Goal: Task Accomplishment & Management: Complete application form

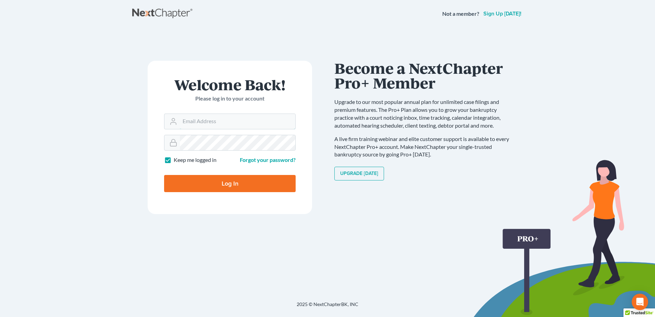
type input "racoplaw@aol.com"
click at [227, 181] on input "Log In" at bounding box center [230, 183] width 132 height 17
type input "Thinking..."
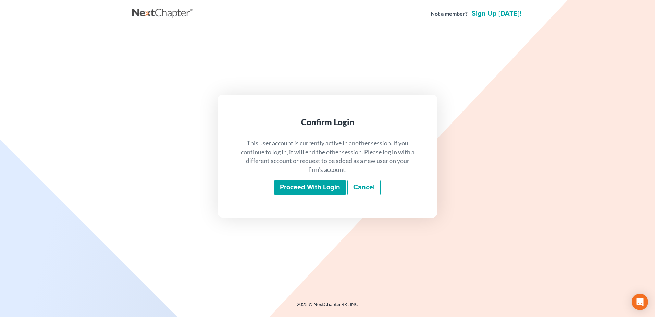
click at [313, 186] on input "Proceed with login" at bounding box center [309, 188] width 71 height 16
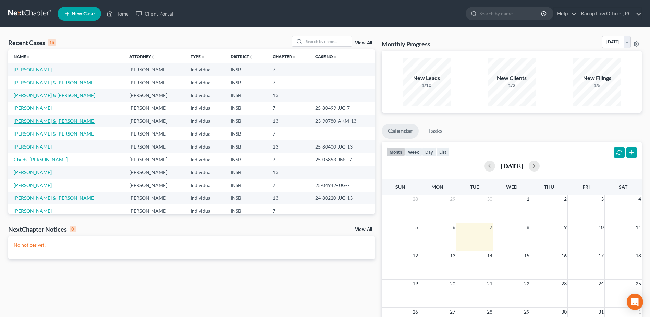
click at [35, 123] on link "[PERSON_NAME] & [PERSON_NAME]" at bounding box center [55, 121] width 82 height 6
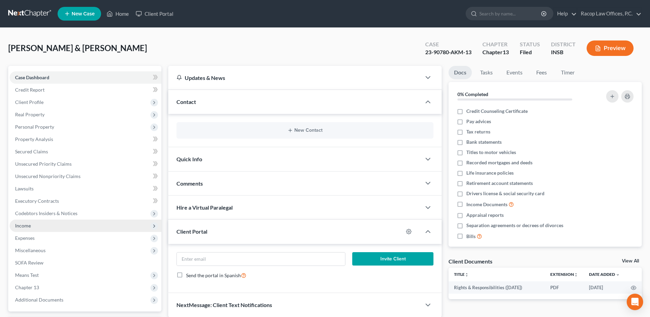
click at [39, 225] on span "Income" at bounding box center [86, 225] width 152 height 12
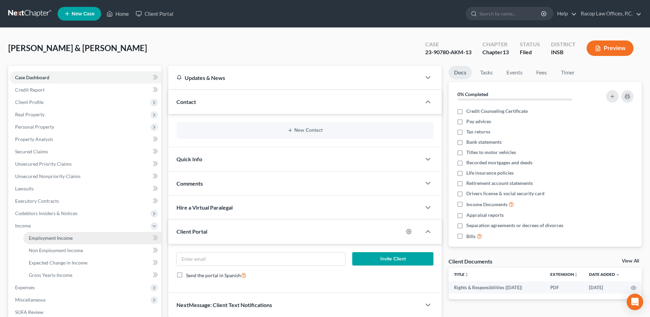
click at [56, 236] on span "Employment Income" at bounding box center [51, 238] width 44 height 6
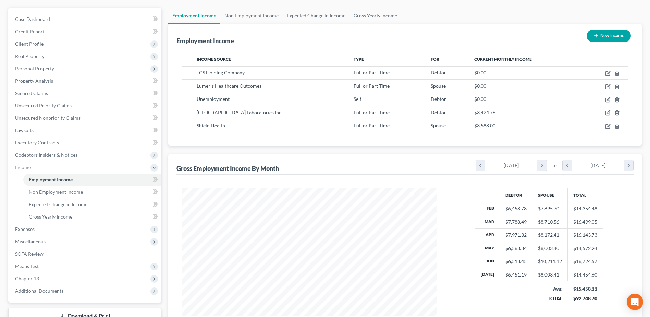
scroll to position [69, 0]
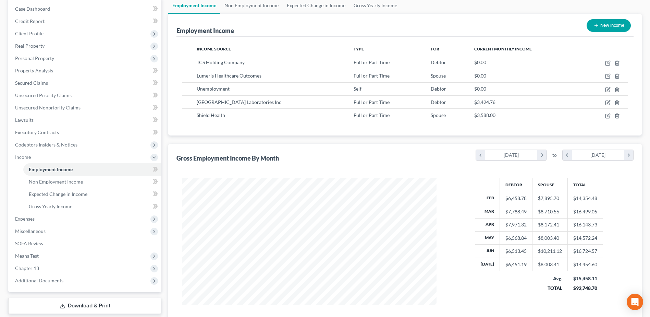
click at [78, 306] on link "Download & Print" at bounding box center [84, 305] width 153 height 16
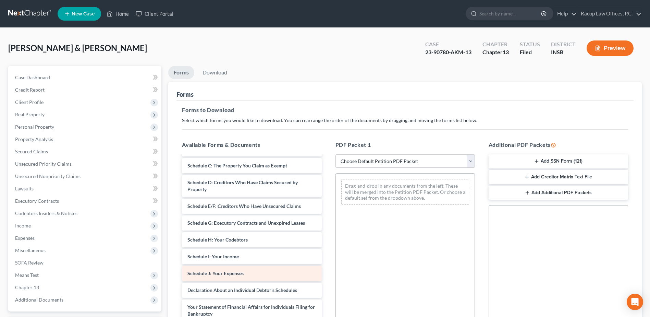
scroll to position [69, 0]
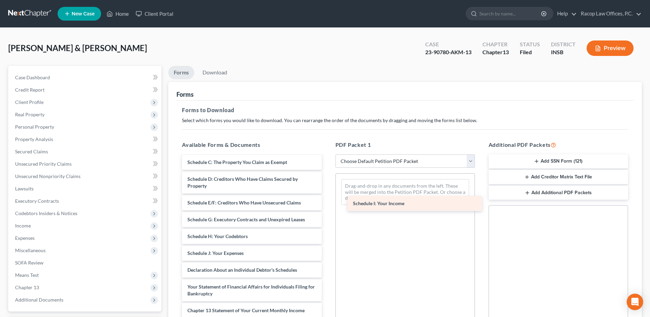
drag, startPoint x: 217, startPoint y: 254, endPoint x: 382, endPoint y: 199, distance: 174.3
click at [327, 199] on div "Schedule I: Your Income Rights & Responsibilities (08/09/2023) Voluntary Petiti…" at bounding box center [251, 247] width 150 height 321
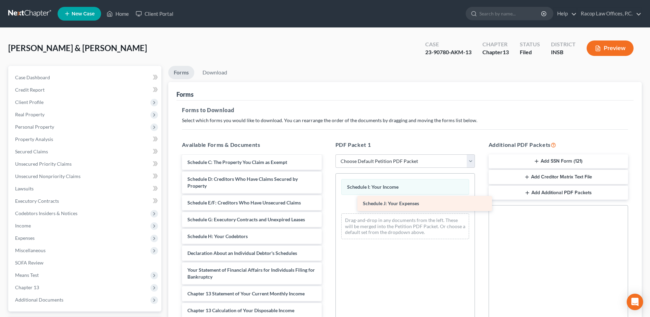
drag, startPoint x: 208, startPoint y: 255, endPoint x: 381, endPoint y: 205, distance: 180.3
click at [327, 205] on div "Schedule J: Your Expenses Rights & Responsibilities (08/09/2023) Voluntary Peti…" at bounding box center [251, 239] width 150 height 304
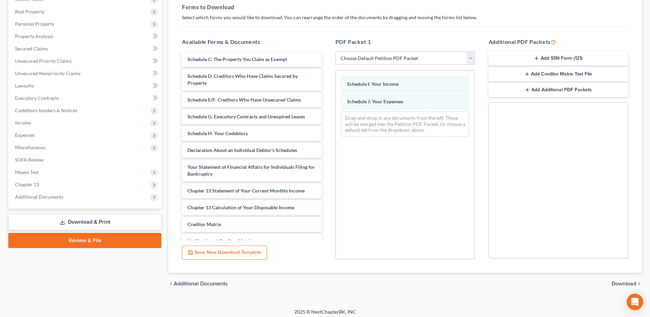
click at [623, 282] on span "Download" at bounding box center [624, 283] width 25 height 5
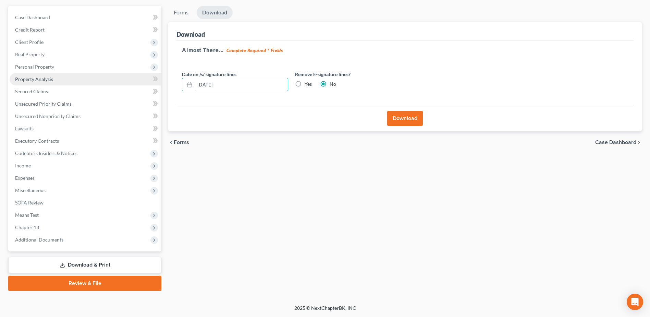
drag, startPoint x: 195, startPoint y: 84, endPoint x: 131, endPoint y: 83, distance: 64.1
click at [131, 83] on div "Petition Navigation Case Dashboard Payments Invoices Payments Payments Credit R…" at bounding box center [325, 148] width 640 height 285
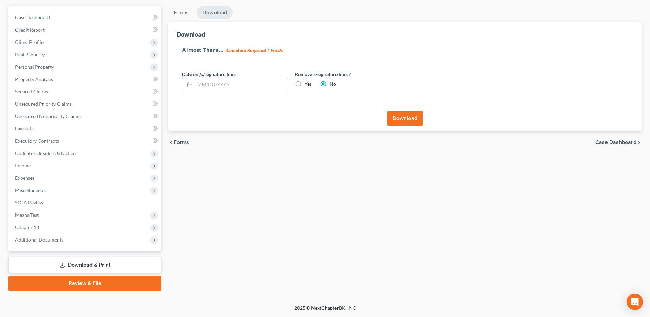
click at [305, 84] on label "Yes" at bounding box center [308, 84] width 7 height 7
click at [307, 84] on input "Yes" at bounding box center [309, 83] width 4 height 4
radio input "true"
radio input "false"
click at [403, 118] on button "Download" at bounding box center [405, 118] width 36 height 15
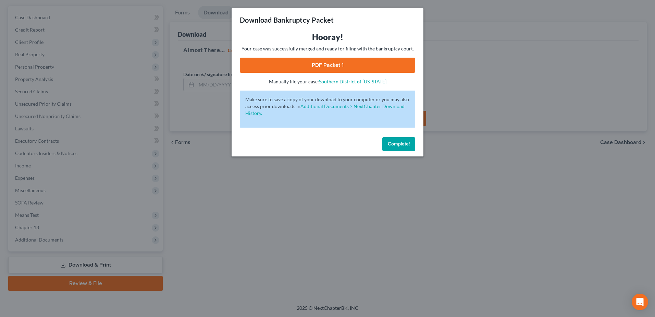
click at [325, 64] on link "PDF Packet 1" at bounding box center [327, 65] width 175 height 15
click at [395, 144] on span "Complete!" at bounding box center [399, 144] width 22 height 6
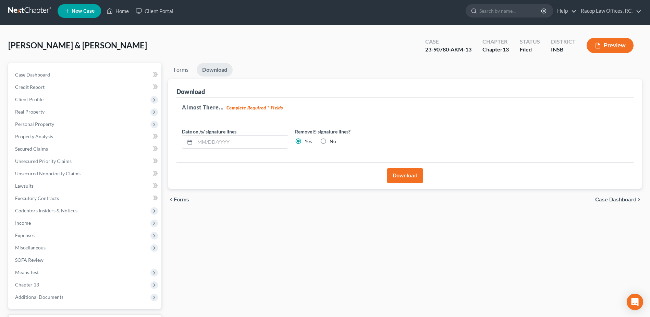
scroll to position [0, 0]
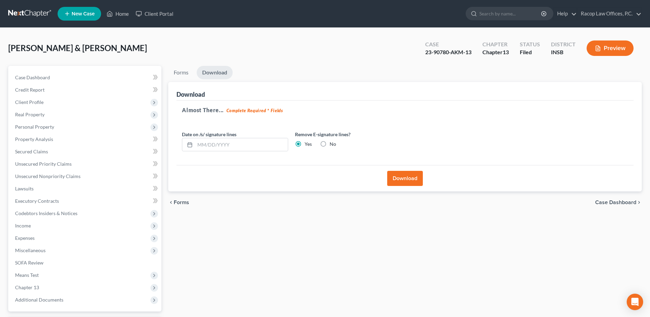
click at [30, 14] on link at bounding box center [30, 14] width 44 height 12
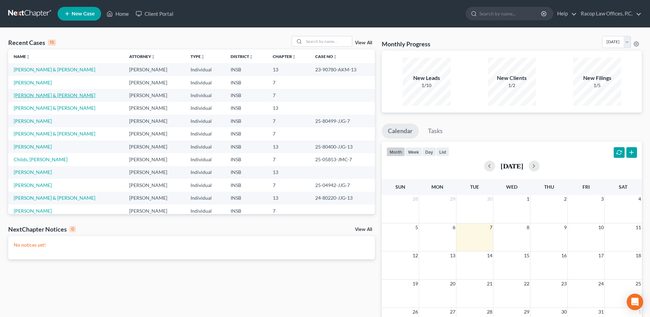
click at [36, 96] on link "[PERSON_NAME] & [PERSON_NAME]" at bounding box center [55, 95] width 82 height 6
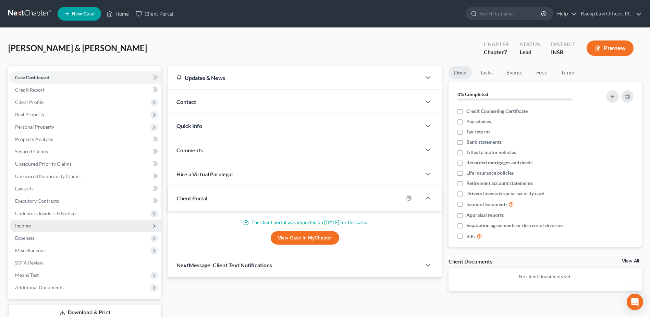
click at [34, 227] on span "Income" at bounding box center [86, 225] width 152 height 12
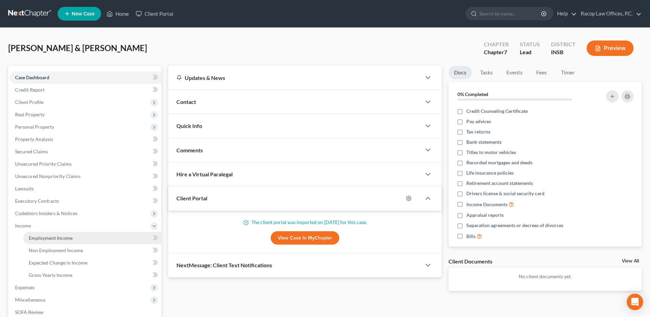
click at [47, 238] on span "Employment Income" at bounding box center [51, 238] width 44 height 6
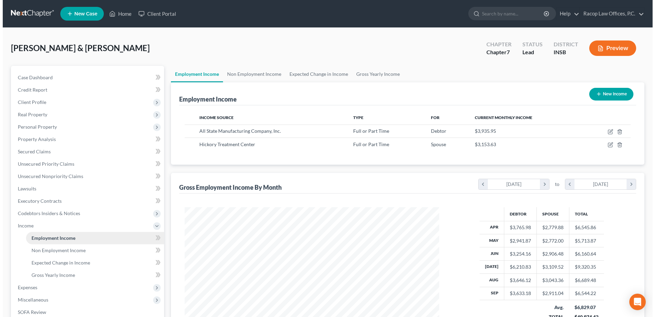
scroll to position [127, 268]
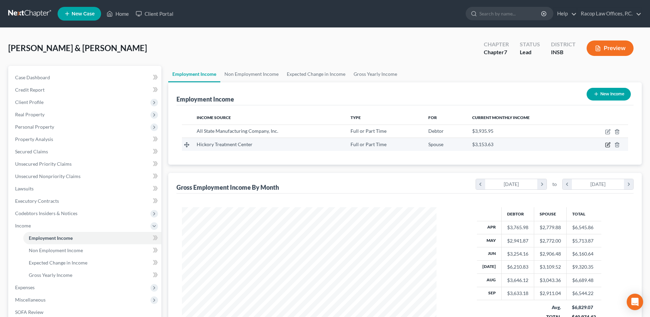
click at [607, 144] on icon "button" at bounding box center [607, 144] width 5 height 5
select select "0"
select select "15"
select select "2"
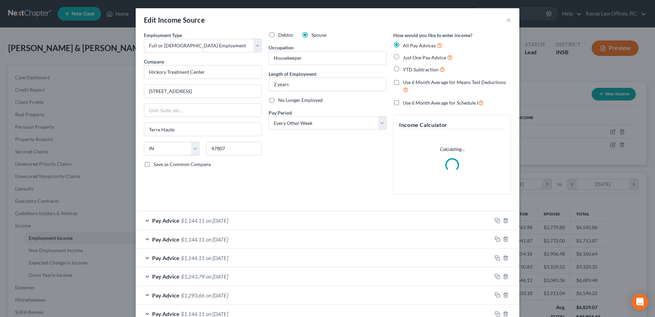
scroll to position [128, 271]
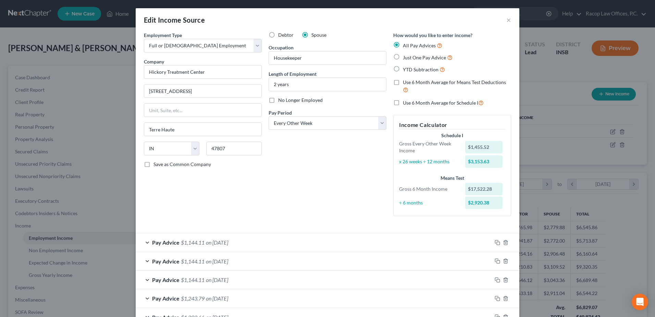
click at [168, 260] on span "Pay Advice" at bounding box center [165, 261] width 27 height 7
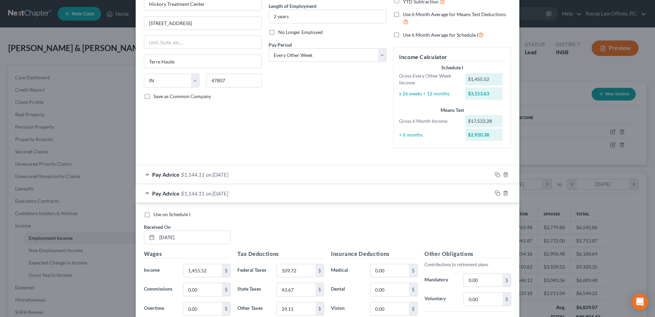
scroll to position [69, 0]
drag, startPoint x: 212, startPoint y: 237, endPoint x: 149, endPoint y: 236, distance: 63.1
click at [149, 236] on div "09/05/2025" at bounding box center [187, 237] width 87 height 14
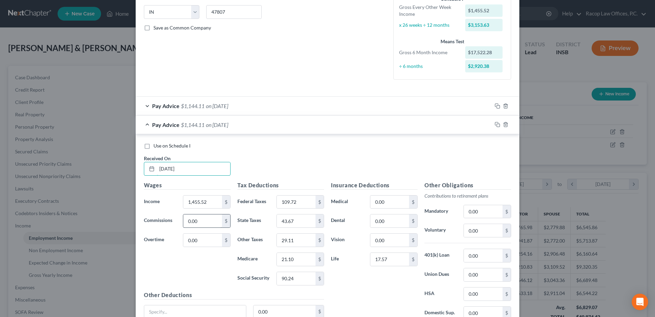
scroll to position [137, 0]
type input "09/08/2025"
click at [212, 199] on input "1,455.52" at bounding box center [202, 201] width 39 height 13
type input "1,323.20"
click at [303, 201] on input "109.72" at bounding box center [296, 201] width 39 height 13
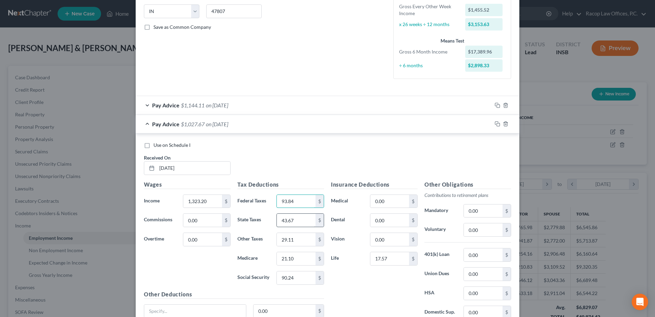
type input "93.84"
click at [296, 220] on input "43.67" at bounding box center [296, 219] width 39 height 13
type input "39.70"
click at [301, 236] on input "29.11" at bounding box center [296, 239] width 39 height 13
type input "26.46"
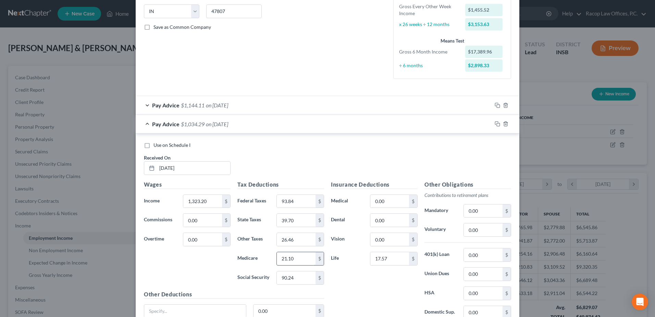
click at [301, 260] on input "21.10" at bounding box center [296, 258] width 39 height 13
type input "19.19"
click at [301, 275] on input "90.24" at bounding box center [296, 277] width 39 height 13
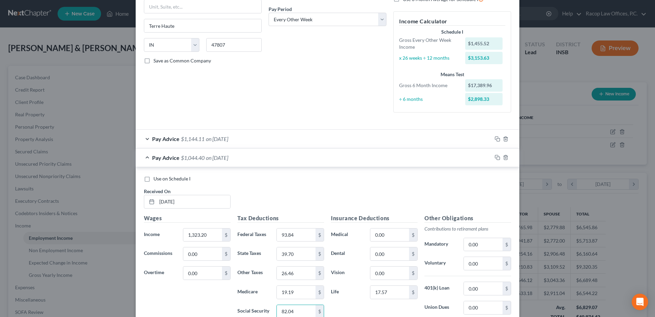
scroll to position [103, 0]
type input "82.04"
click at [171, 139] on span "Pay Advice" at bounding box center [165, 139] width 27 height 7
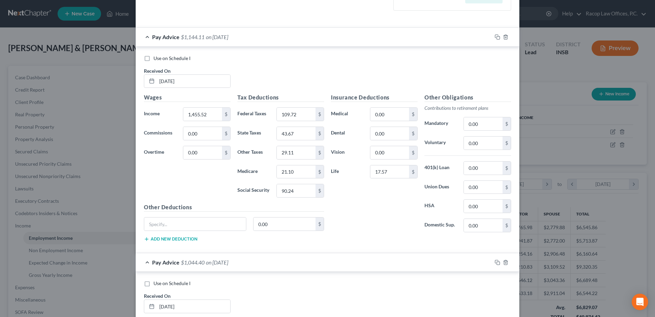
scroll to position [206, 0]
drag, startPoint x: 190, startPoint y: 79, endPoint x: 163, endPoint y: 78, distance: 27.4
click at [163, 78] on input "09/19/2025" at bounding box center [193, 80] width 73 height 13
type input "09/23/2025"
click at [207, 114] on input "1,455.52" at bounding box center [202, 113] width 39 height 13
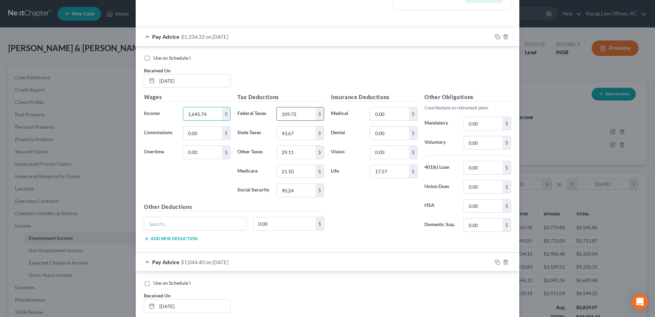
type input "1,645.74"
click at [299, 116] on input "109.72" at bounding box center [296, 113] width 39 height 13
type input "132.55"
click at [299, 133] on input "43.67" at bounding box center [296, 132] width 39 height 13
type input "49.37"
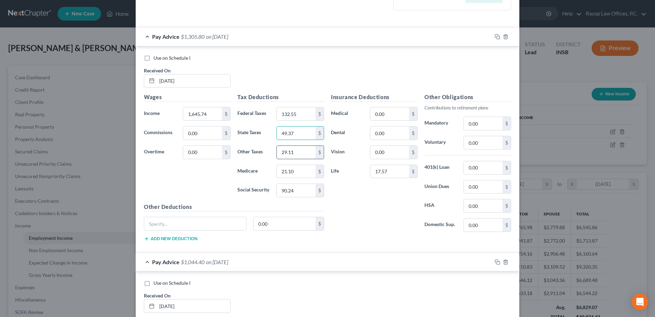
click at [296, 152] on input "29.11" at bounding box center [296, 152] width 39 height 13
type input "32.91"
click at [298, 172] on input "21.10" at bounding box center [296, 171] width 39 height 13
type input "23.86"
click at [295, 192] on input "90.24" at bounding box center [296, 190] width 39 height 13
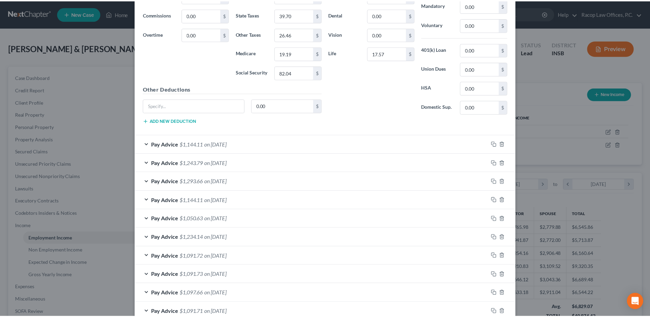
scroll to position [590, 0]
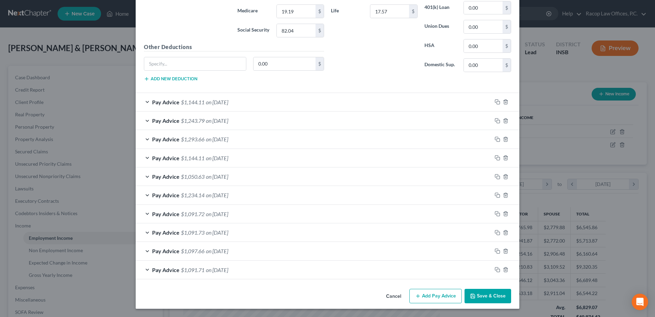
type input "102.04"
click at [489, 296] on button "Save & Close" at bounding box center [488, 295] width 47 height 14
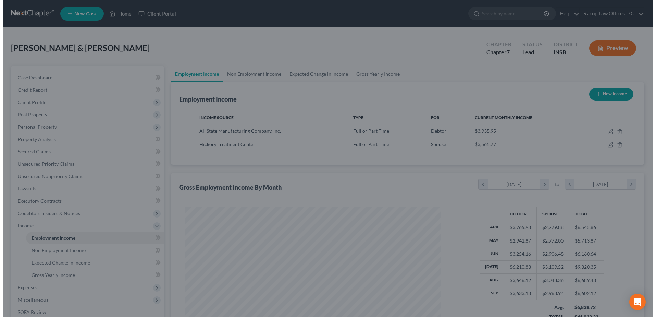
scroll to position [342455, 342314]
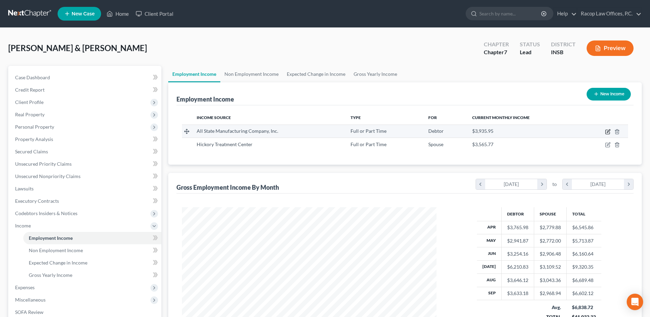
click at [608, 132] on icon "button" at bounding box center [608, 130] width 3 height 3
select select "0"
select select "15"
select select "2"
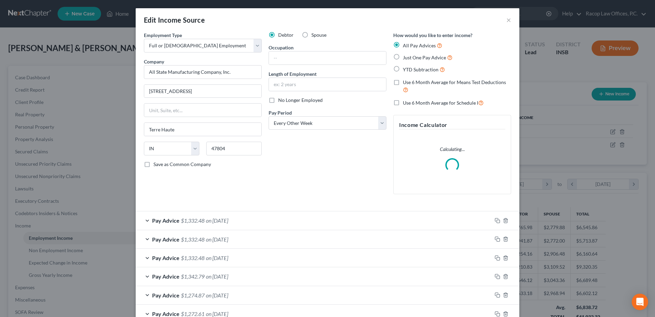
scroll to position [128, 271]
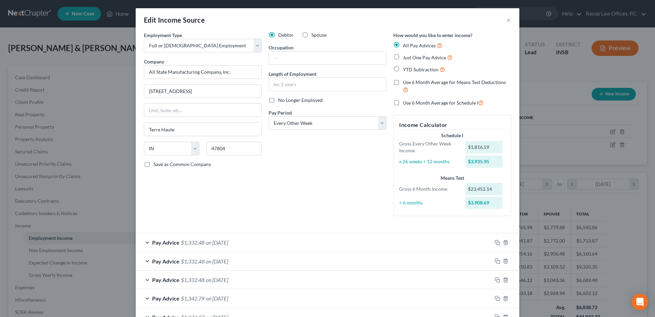
click at [167, 262] on span "Pay Advice" at bounding box center [165, 261] width 27 height 7
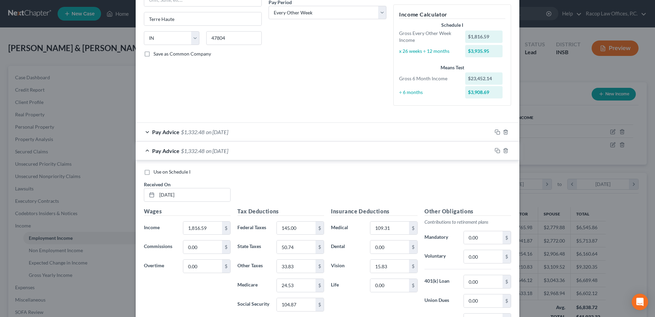
scroll to position [137, 0]
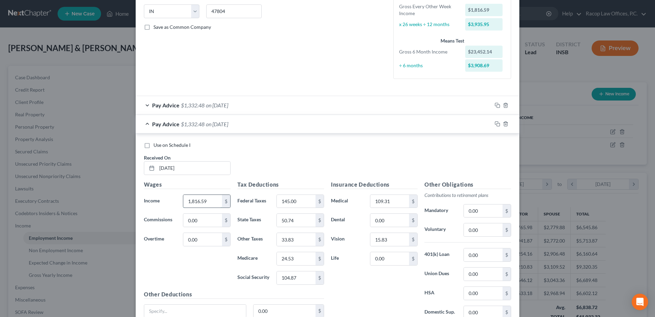
click at [211, 200] on input "1,816.59" at bounding box center [202, 201] width 39 height 13
type input "1,699.42"
click at [302, 201] on input "145.00" at bounding box center [296, 201] width 39 height 13
type input "131.00"
click at [302, 223] on input "50.74" at bounding box center [296, 219] width 39 height 13
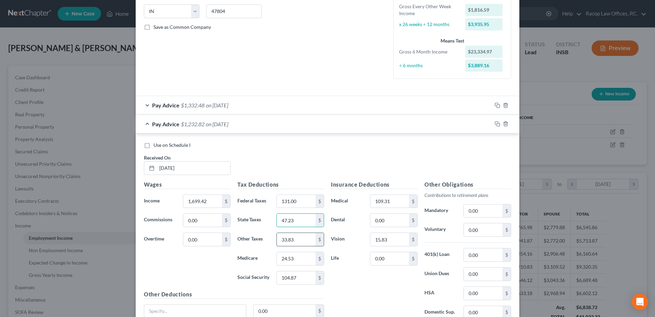
type input "47.23"
click at [301, 243] on input "33.83" at bounding box center [296, 239] width 39 height 13
type input "31.49"
click at [301, 258] on input "24.53" at bounding box center [296, 258] width 39 height 13
type input "22.82"
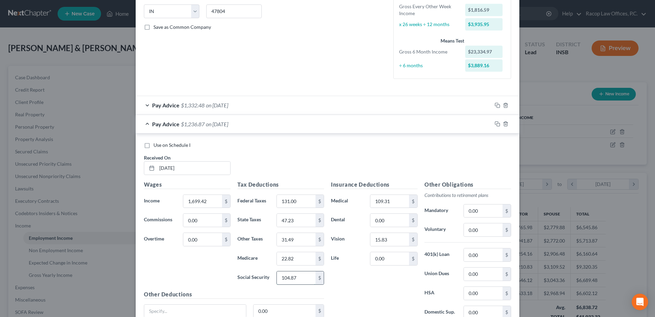
click at [304, 278] on input "104.87" at bounding box center [296, 277] width 39 height 13
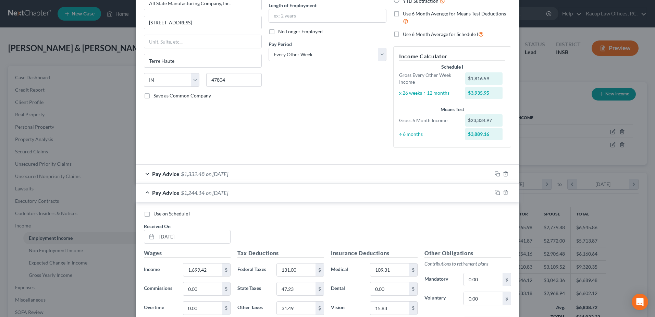
type input "97.60"
click at [163, 174] on span "Pay Advice" at bounding box center [165, 173] width 27 height 7
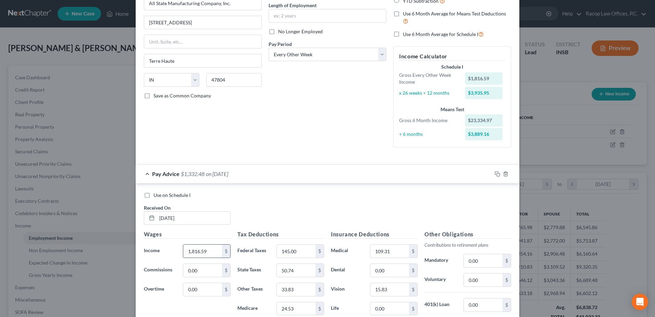
click at [211, 247] on input "1,816.59" at bounding box center [202, 250] width 39 height 13
type input "1,603.33"
click at [306, 254] on input "145.00" at bounding box center [296, 250] width 39 height 13
type input "134.00"
click at [303, 272] on input "50.74" at bounding box center [296, 269] width 39 height 13
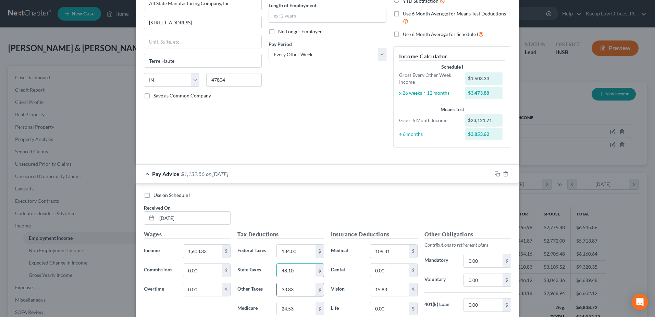
type input "48.10"
click at [301, 291] on input "33.83" at bounding box center [296, 289] width 39 height 13
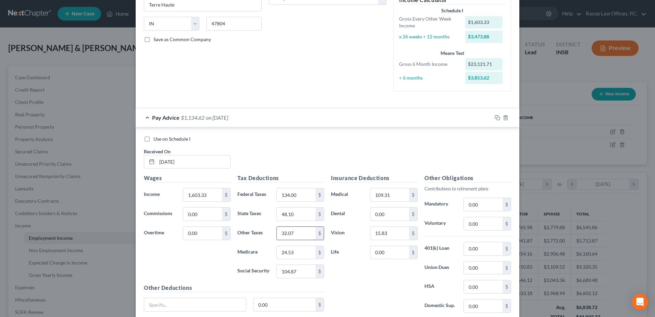
scroll to position [137, 0]
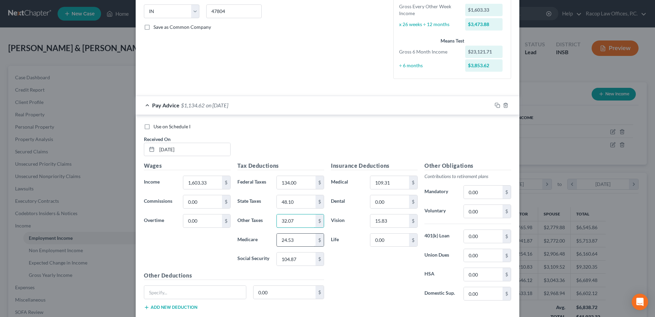
type input "32.07"
click at [302, 239] on input "24.53" at bounding box center [296, 239] width 39 height 13
type input "23.25"
click at [297, 256] on input "104.87" at bounding box center [296, 258] width 39 height 13
type input "99.41"
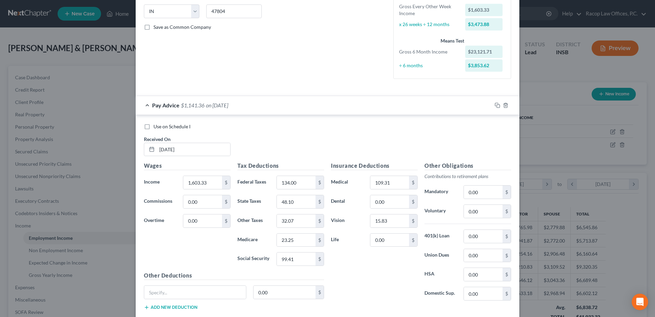
click at [363, 264] on div "Insurance Deductions Medical 109.31 $ Dental 0.00 $ Vision 15.83 $ Life 0.00 $" at bounding box center [375, 233] width 94 height 144
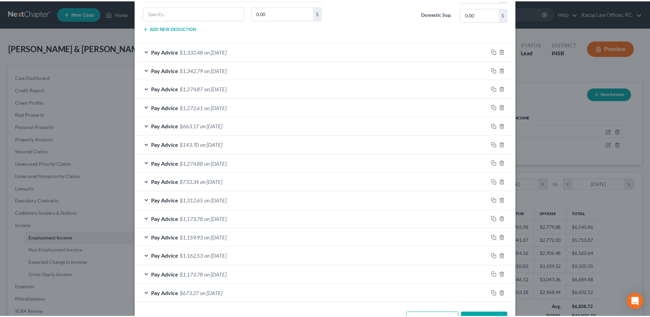
scroll to position [665, 0]
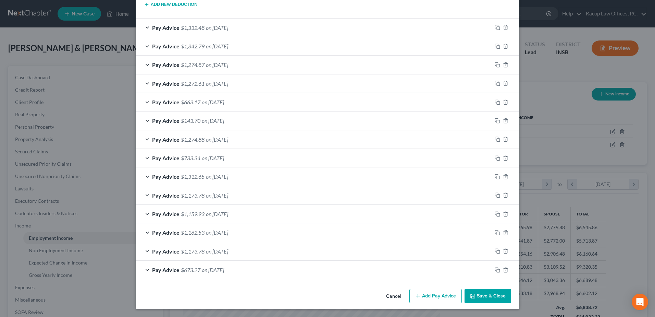
type input "0"
click at [483, 298] on button "Save & Close" at bounding box center [488, 295] width 47 height 14
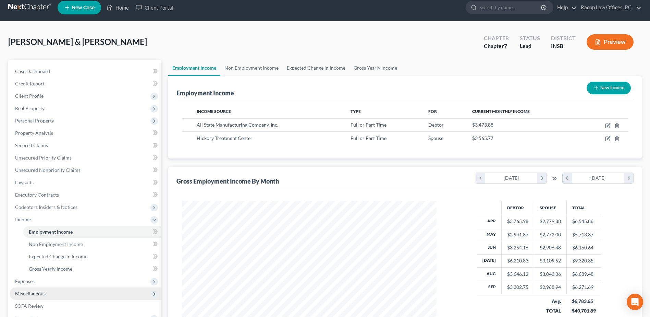
scroll to position [0, 0]
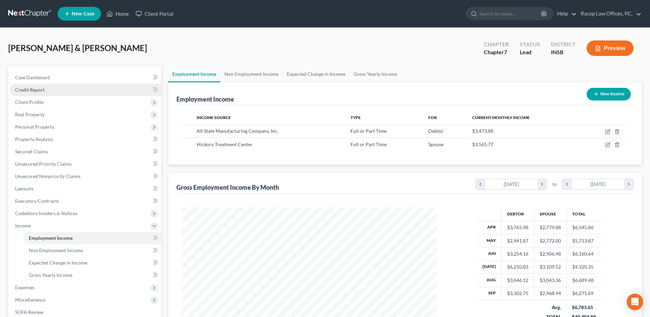
click at [31, 90] on span "Credit Report" at bounding box center [29, 90] width 29 height 6
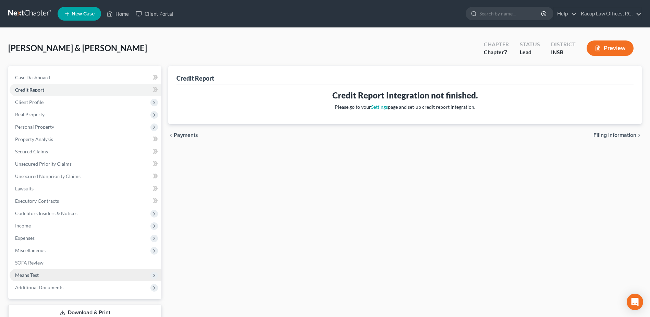
click at [35, 277] on span "Means Test" at bounding box center [27, 275] width 24 height 6
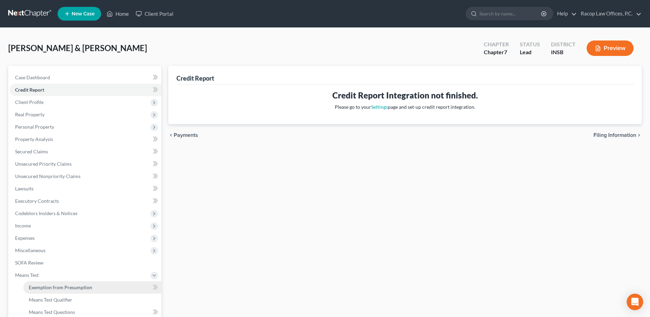
click at [65, 288] on span "Exemption from Presumption" at bounding box center [60, 287] width 63 height 6
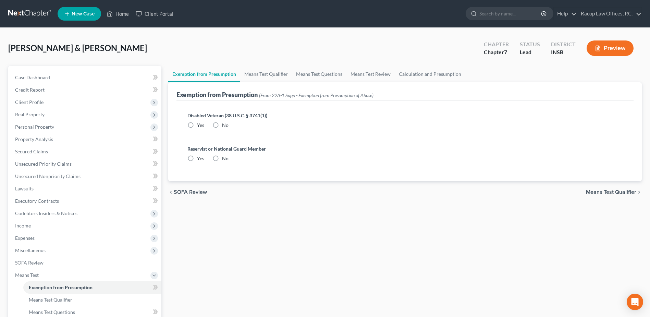
radio input "true"
click at [618, 194] on span "Means Test Qualifier" at bounding box center [611, 191] width 50 height 5
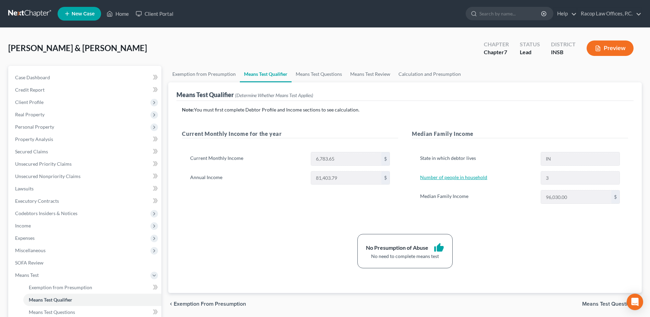
click at [462, 176] on link "Number of people in household" at bounding box center [453, 177] width 67 height 6
select select "1"
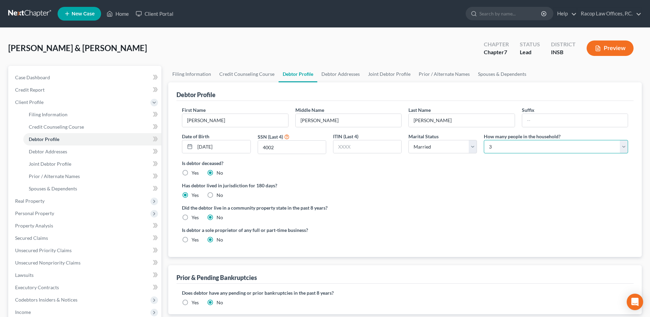
click at [503, 144] on select "Select 1 2 3 4 5 6 7 8 9 10 11 12 13 14 15 16 17 18 19 20" at bounding box center [556, 147] width 144 height 14
select select "1"
click at [484, 140] on select "Select 1 2 3 4 5 6 7 8 9 10 11 12 13 14 15 16 17 18 19 20" at bounding box center [556, 147] width 144 height 14
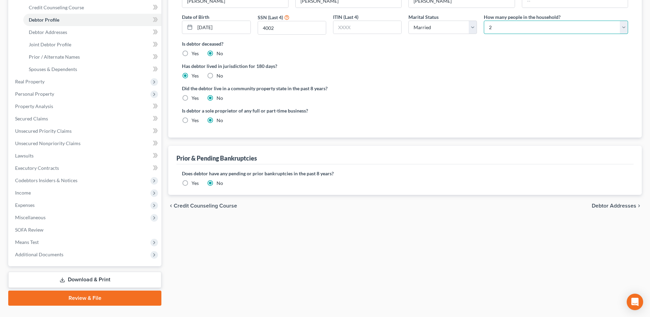
scroll to position [134, 0]
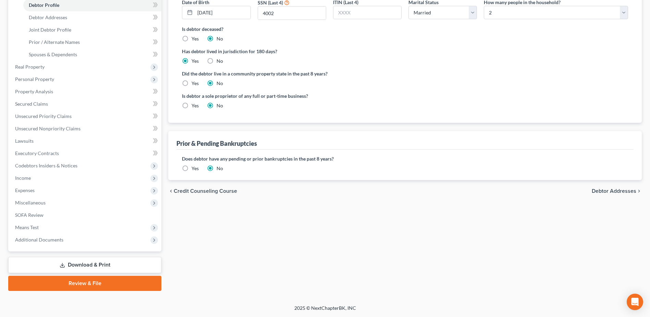
click at [605, 191] on span "Debtor Addresses" at bounding box center [614, 190] width 45 height 5
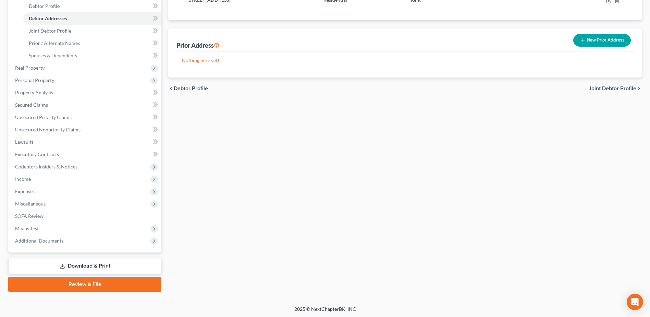
scroll to position [134, 0]
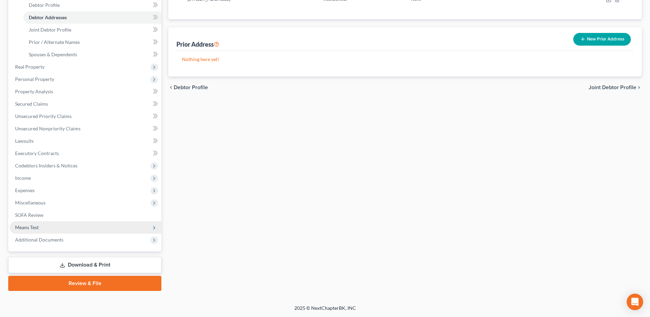
click at [41, 226] on span "Means Test" at bounding box center [86, 227] width 152 height 12
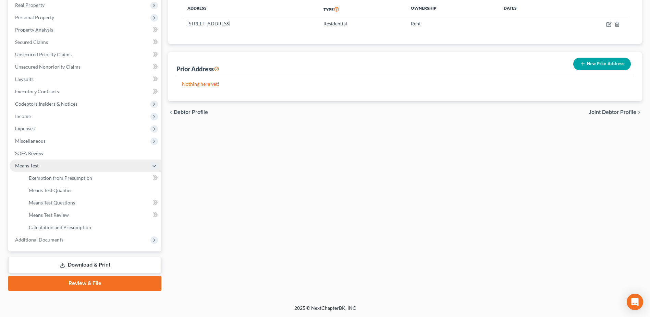
scroll to position [109, 0]
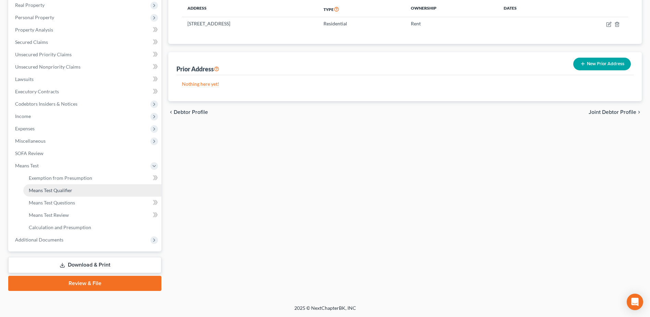
click at [65, 191] on span "Means Test Qualifier" at bounding box center [51, 190] width 44 height 6
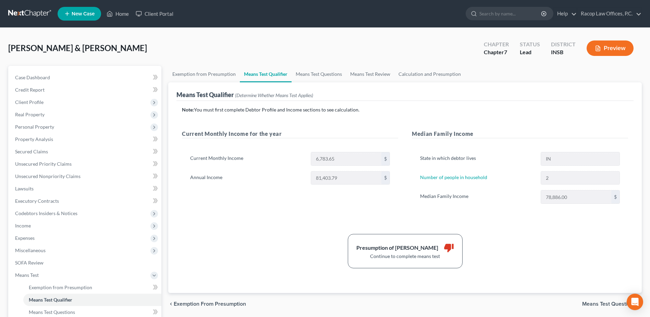
click at [28, 14] on link at bounding box center [30, 14] width 44 height 12
